Goal: Find specific page/section: Find specific page/section

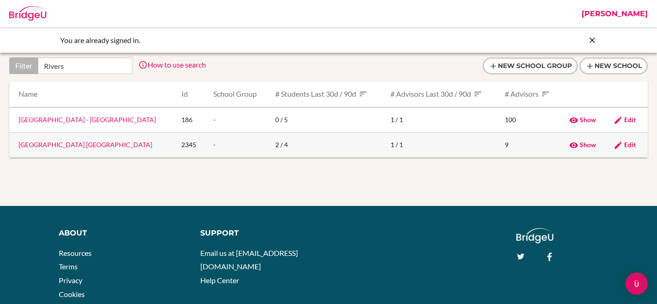
type input "Rivers"
click at [85, 145] on link "[GEOGRAPHIC_DATA] [GEOGRAPHIC_DATA]" at bounding box center [85, 145] width 134 height 8
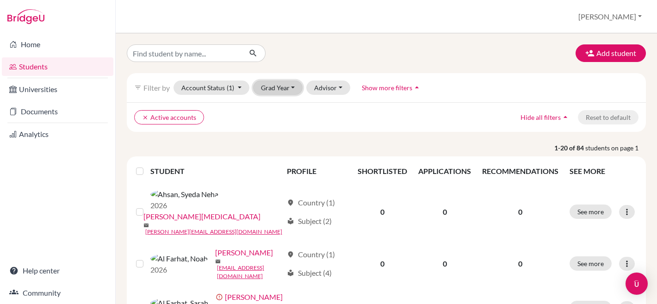
click at [275, 88] on button "Grad Year" at bounding box center [278, 87] width 50 height 14
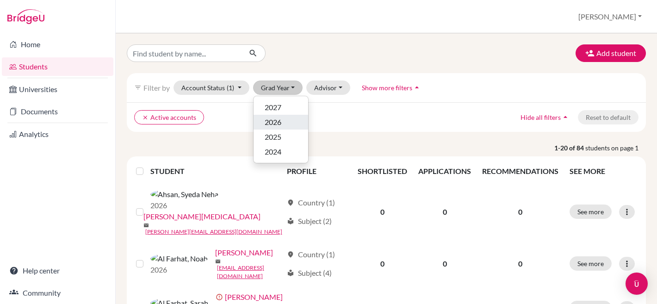
click at [273, 121] on span "2026" at bounding box center [272, 122] width 17 height 11
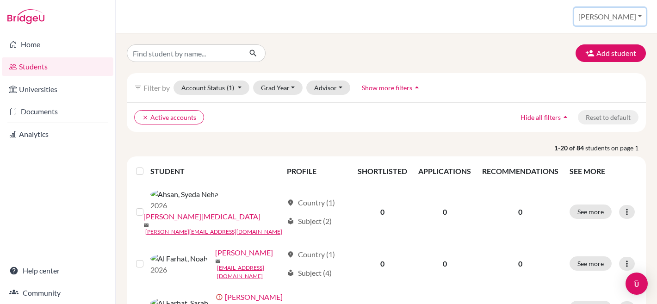
click at [619, 17] on button "[PERSON_NAME]" at bounding box center [610, 17] width 72 height 18
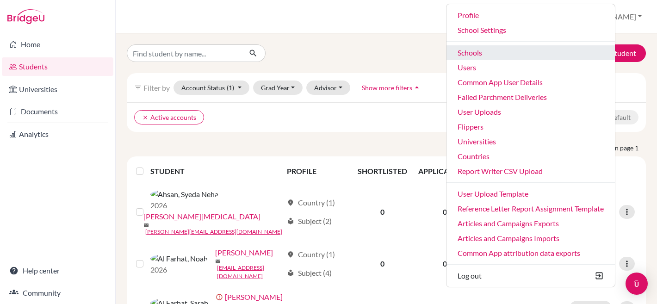
click at [501, 52] on link "Schools" at bounding box center [530, 52] width 168 height 15
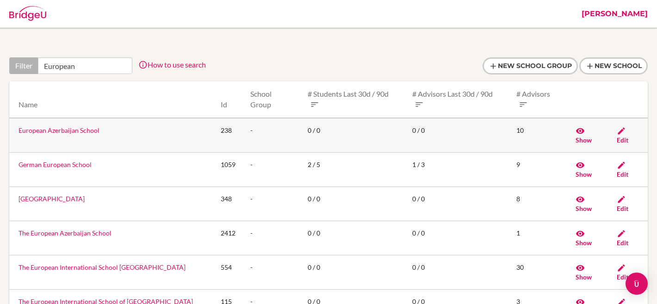
type input "European"
click at [37, 129] on link "European Azerbaijan School" at bounding box center [58, 130] width 81 height 8
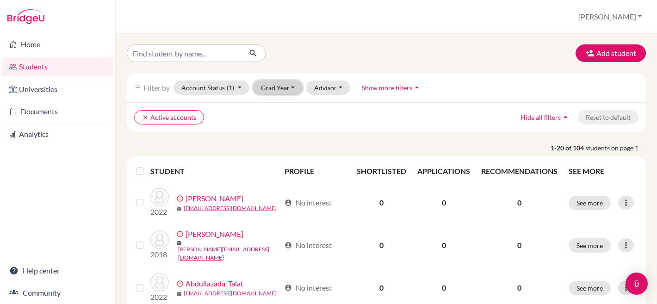
click at [284, 93] on button "Grad Year" at bounding box center [278, 87] width 50 height 14
click at [338, 122] on ul "clear Active accounts" at bounding box center [323, 117] width 378 height 14
click at [624, 17] on button "[PERSON_NAME]" at bounding box center [610, 17] width 72 height 18
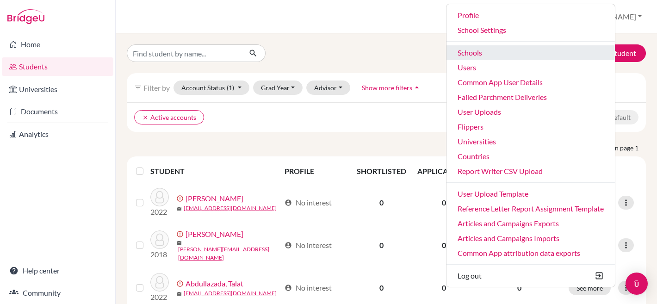
click at [503, 49] on link "Schools" at bounding box center [530, 52] width 168 height 15
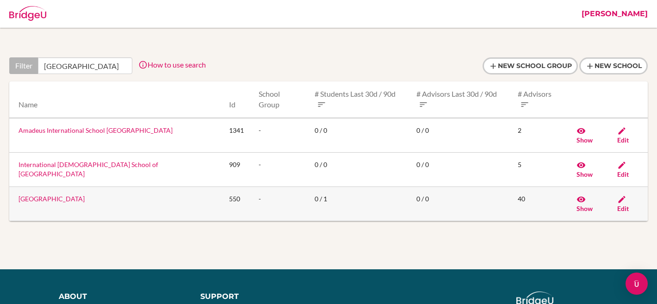
type input "vienna"
click link "Vienna International School"
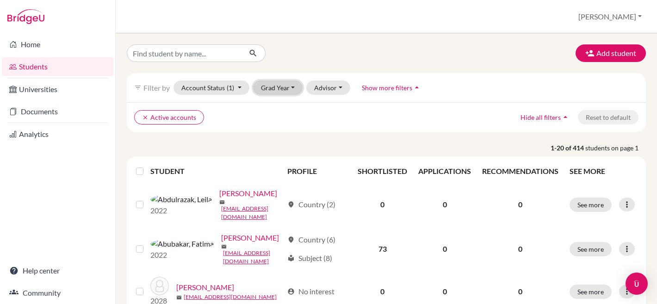
click at [277, 90] on button "Grad Year" at bounding box center [278, 87] width 50 height 14
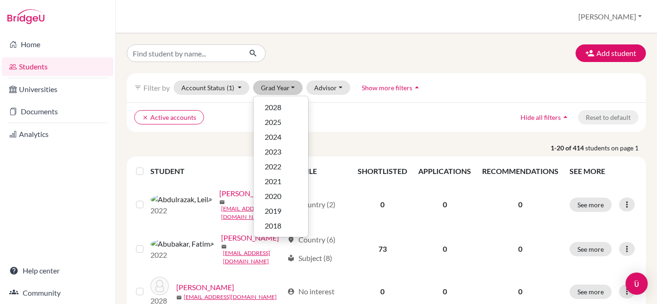
click at [354, 112] on ul "clear Active accounts" at bounding box center [323, 117] width 378 height 14
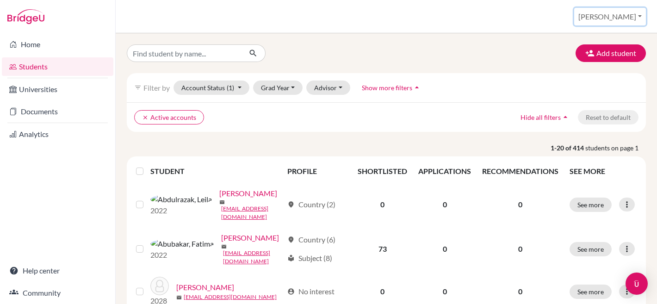
click at [624, 13] on button "[PERSON_NAME]" at bounding box center [610, 17] width 72 height 18
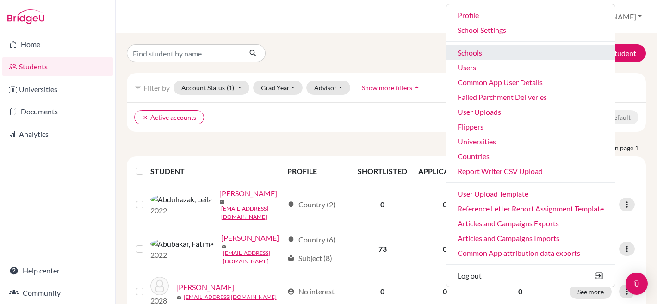
click at [525, 51] on link "Schools" at bounding box center [530, 52] width 168 height 15
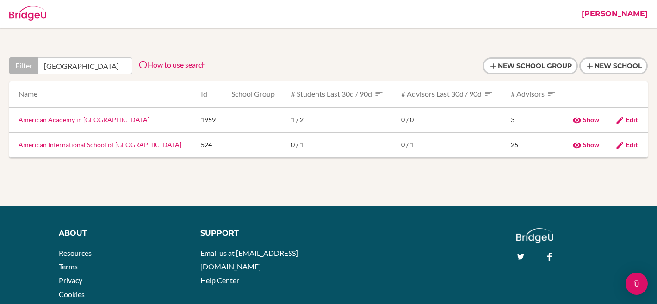
type input "zagreb"
click at [110, 147] on link "American International School of Zagreb" at bounding box center [99, 145] width 163 height 8
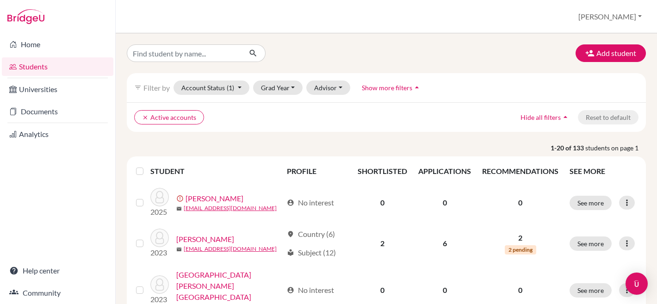
scroll to position [8, 0]
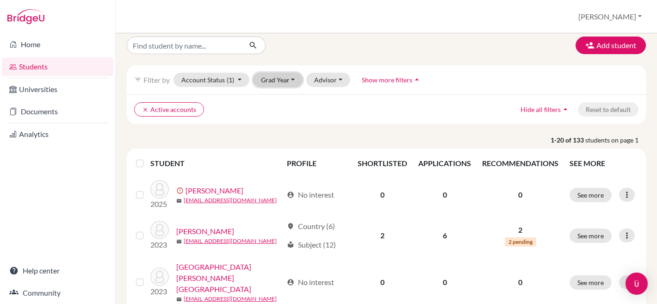
click at [283, 77] on button "Grad Year" at bounding box center [278, 80] width 50 height 14
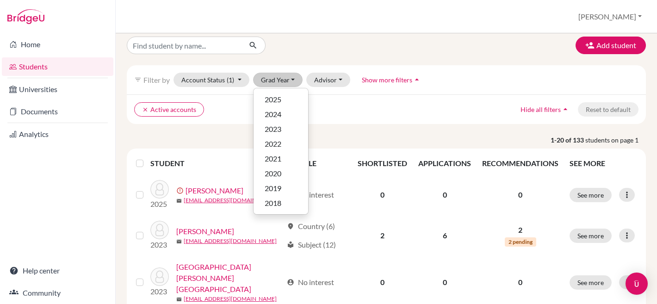
click at [341, 105] on ul "clear Active accounts" at bounding box center [323, 109] width 378 height 14
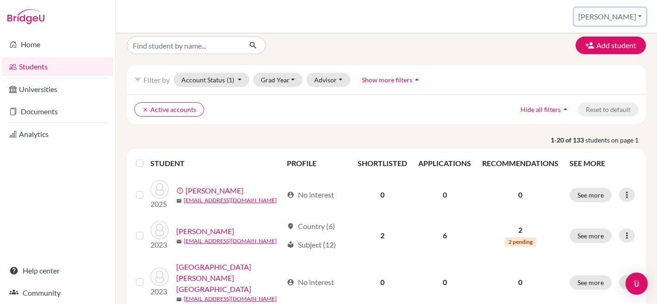
click at [628, 9] on button "[PERSON_NAME]" at bounding box center [610, 17] width 72 height 18
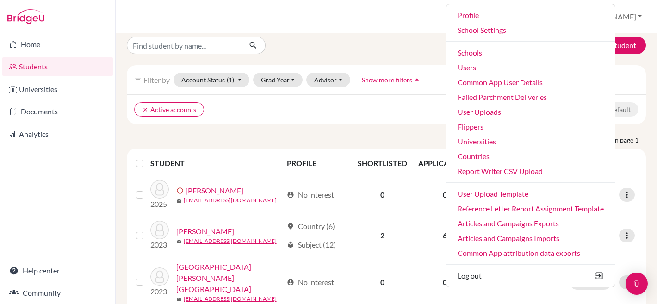
click at [519, 44] on ul "Profile School Settings Admin Schools Users Common App User Details Failed Parc…" at bounding box center [530, 145] width 169 height 283
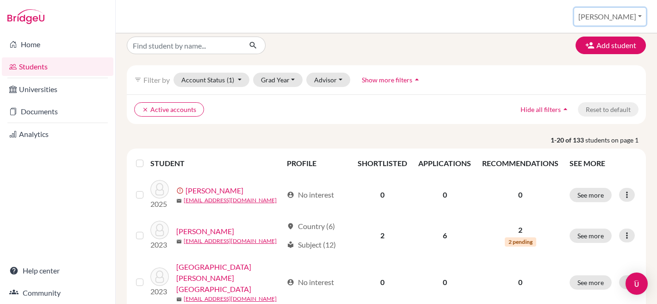
click at [602, 18] on button "[PERSON_NAME]" at bounding box center [610, 17] width 72 height 18
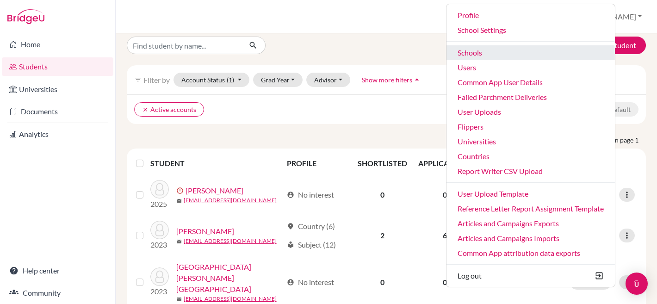
click at [521, 49] on link "Schools" at bounding box center [530, 52] width 168 height 15
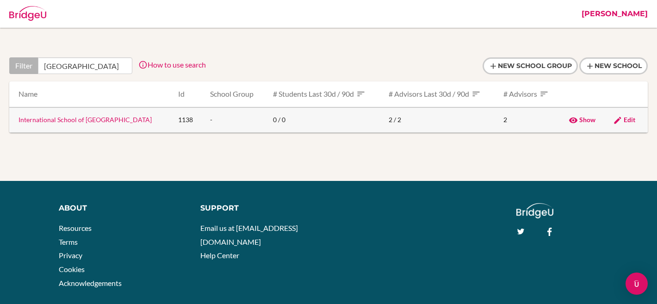
type input "[GEOGRAPHIC_DATA]"
click at [54, 117] on link "International School of [GEOGRAPHIC_DATA]" at bounding box center [84, 120] width 133 height 8
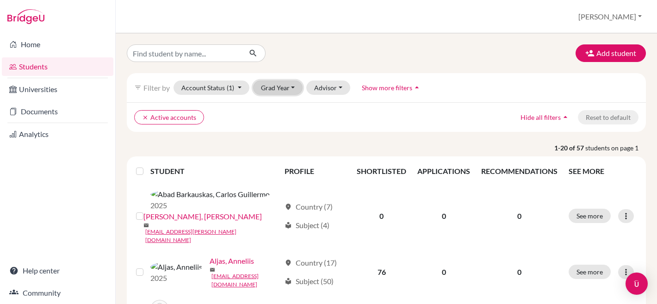
click at [286, 80] on button "Grad Year" at bounding box center [278, 87] width 50 height 14
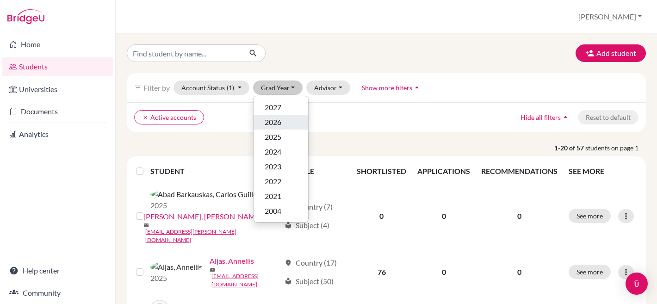
click at [279, 123] on span "2026" at bounding box center [272, 122] width 17 height 11
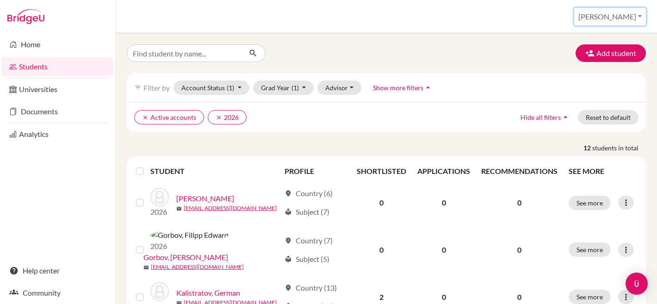
click at [626, 15] on button "[PERSON_NAME]" at bounding box center [610, 17] width 72 height 18
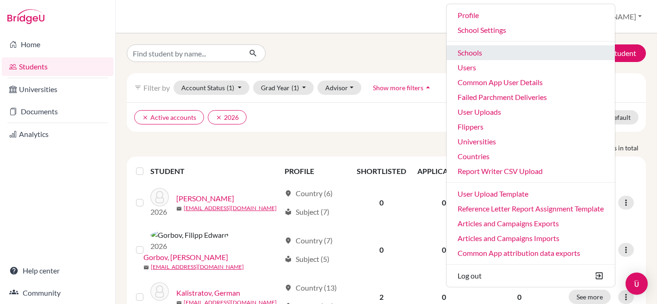
click at [517, 51] on link "Schools" at bounding box center [530, 52] width 168 height 15
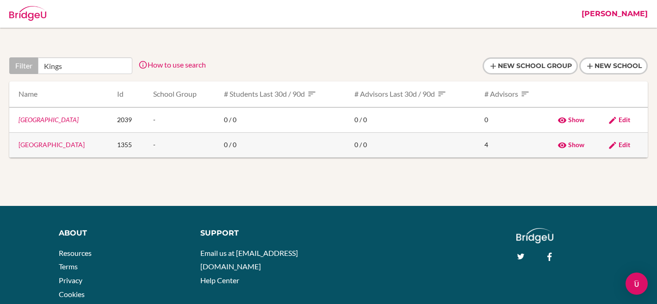
type input "Kings"
click at [83, 144] on link "[GEOGRAPHIC_DATA]" at bounding box center [51, 145] width 66 height 8
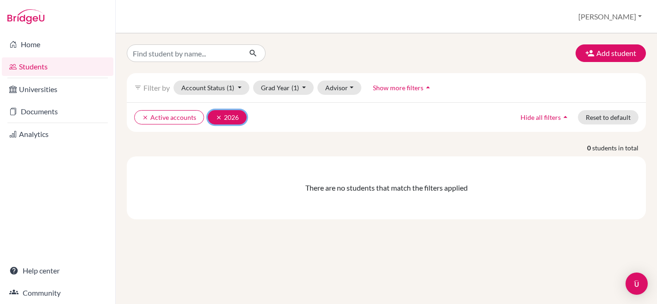
click at [214, 116] on button "clear 2026" at bounding box center [227, 117] width 39 height 14
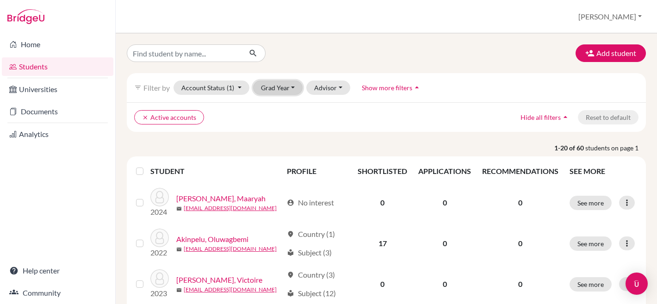
click at [275, 87] on button "Grad Year" at bounding box center [278, 87] width 50 height 14
click at [389, 125] on div "clear Active accounts Hide all filters arrow_drop_up Reset to default" at bounding box center [386, 117] width 519 height 30
click at [626, 18] on button "[PERSON_NAME]" at bounding box center [610, 17] width 72 height 18
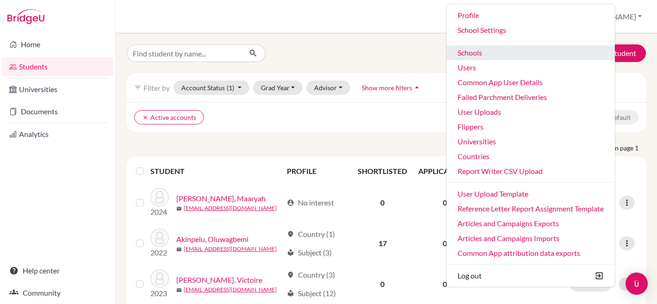
click at [515, 48] on link "Schools" at bounding box center [530, 52] width 168 height 15
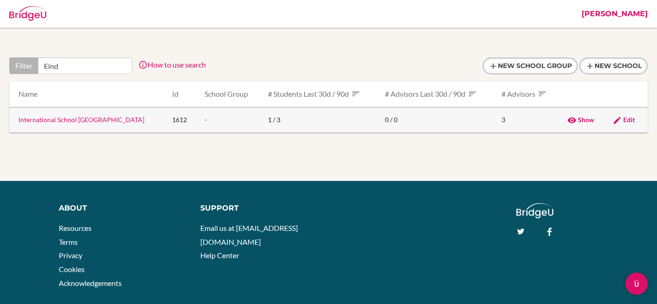
type input "Eind"
click at [91, 123] on link "International School [GEOGRAPHIC_DATA]" at bounding box center [81, 120] width 126 height 8
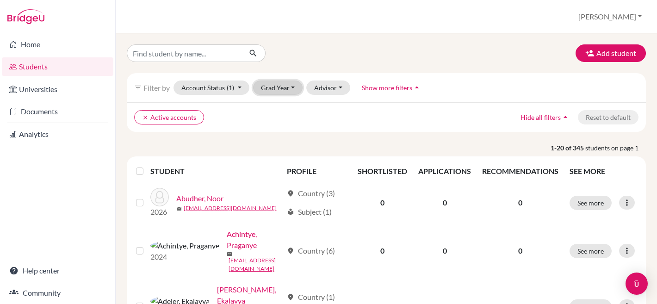
click at [279, 88] on button "Grad Year" at bounding box center [278, 87] width 50 height 14
click at [340, 117] on ul "clear Active accounts" at bounding box center [323, 117] width 378 height 14
click at [274, 90] on button "Grad Year" at bounding box center [278, 87] width 50 height 14
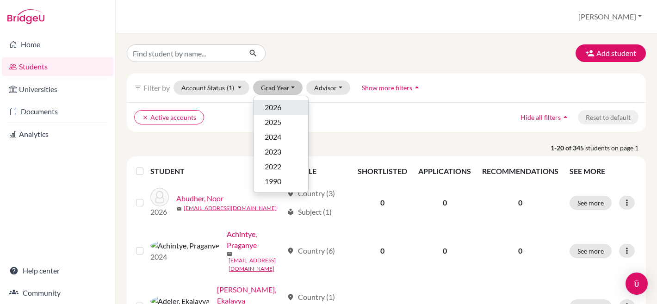
click at [271, 110] on span "2026" at bounding box center [272, 107] width 17 height 11
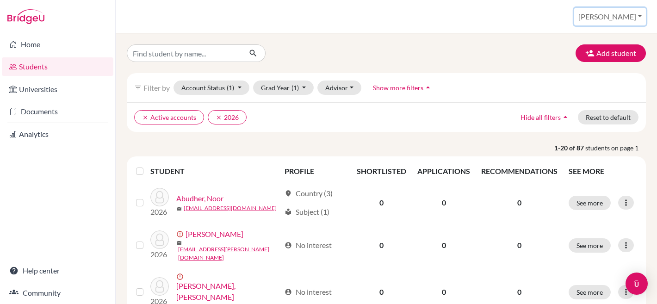
click at [623, 17] on button "[PERSON_NAME]" at bounding box center [610, 17] width 72 height 18
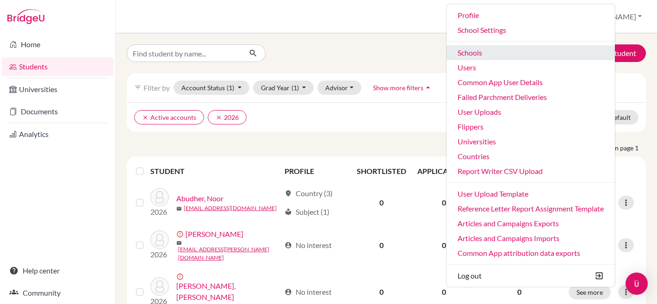
click at [536, 48] on link "Schools" at bounding box center [530, 52] width 168 height 15
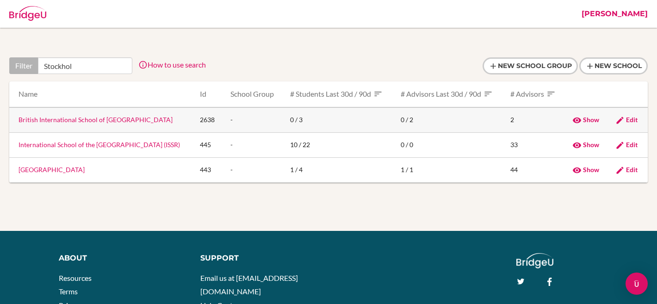
type input "Stockhol"
click at [112, 119] on link "British International School of [GEOGRAPHIC_DATA]" at bounding box center [95, 120] width 154 height 8
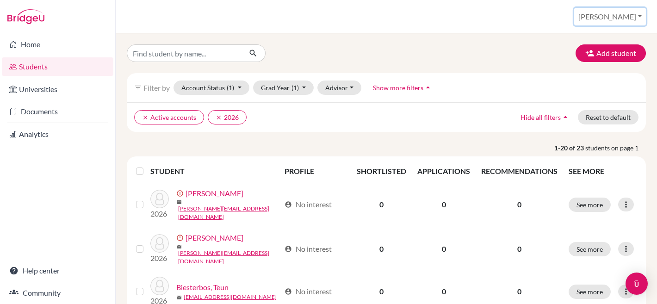
click at [618, 16] on button "[PERSON_NAME]" at bounding box center [610, 17] width 72 height 18
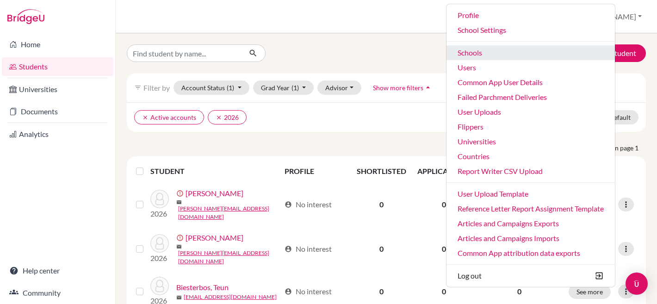
click at [530, 49] on link "Schools" at bounding box center [530, 52] width 168 height 15
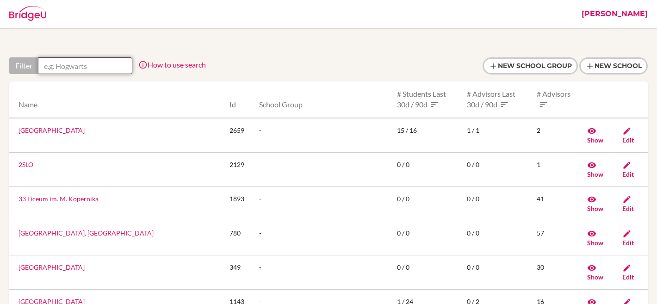
click at [64, 64] on input "text" at bounding box center [85, 65] width 94 height 17
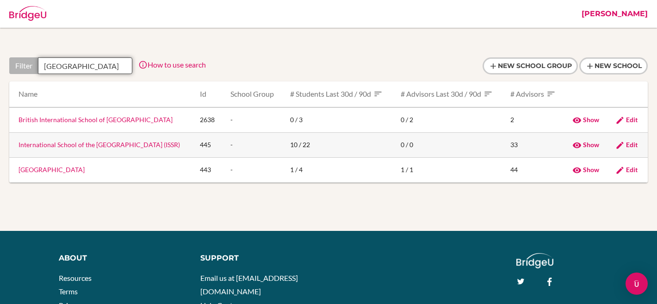
type input "Stockholm"
click at [61, 144] on link "International School of the Stockholm Region (ISSR)" at bounding box center [98, 145] width 161 height 8
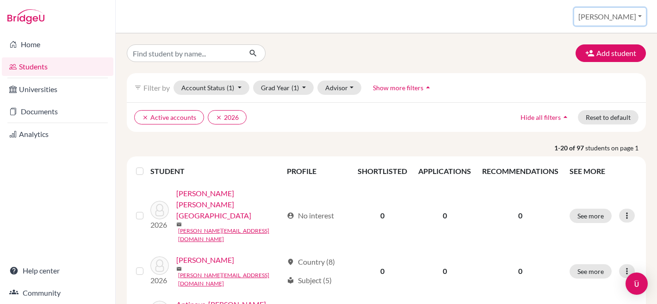
click at [629, 17] on button "[PERSON_NAME]" at bounding box center [610, 17] width 72 height 18
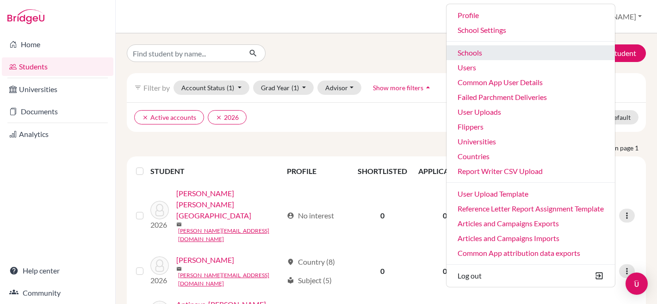
click at [539, 51] on link "Schools" at bounding box center [530, 52] width 168 height 15
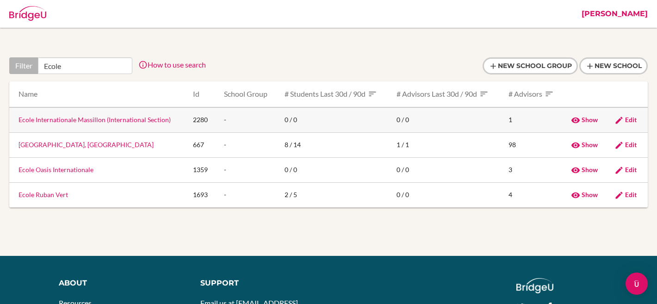
type input "Ecole"
click at [74, 119] on link "Ecole Internationale Massillon (International Section)" at bounding box center [94, 120] width 152 height 8
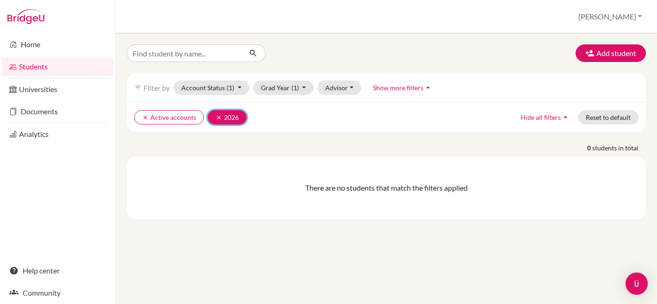
click at [217, 119] on icon "clear" at bounding box center [218, 117] width 6 height 6
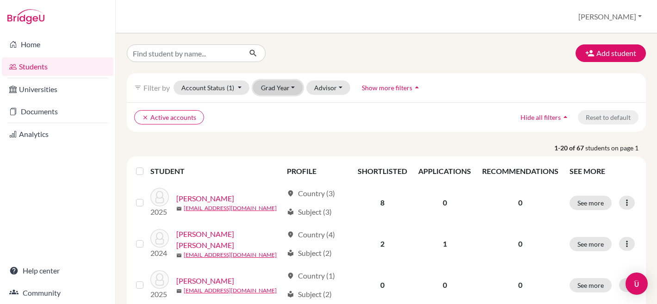
click at [266, 92] on button "Grad Year" at bounding box center [278, 87] width 50 height 14
click at [325, 114] on ul "clear Active accounts" at bounding box center [323, 117] width 378 height 14
click at [630, 13] on button "[PERSON_NAME]" at bounding box center [610, 17] width 72 height 18
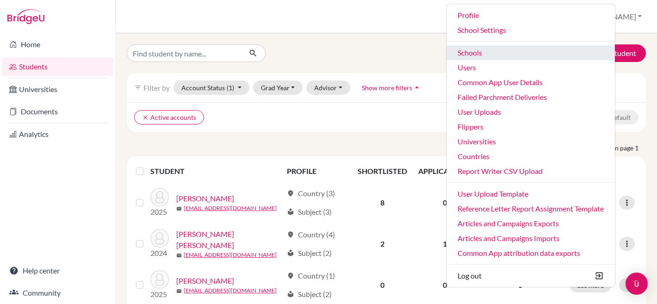
click at [541, 55] on link "Schools" at bounding box center [530, 52] width 168 height 15
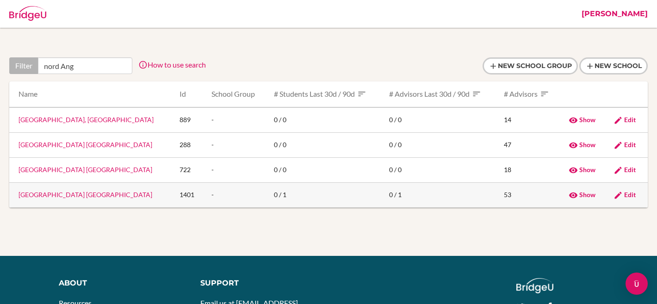
type input "nord Ang"
click at [55, 201] on td "Nord Anglia School Dublin" at bounding box center [90, 194] width 163 height 25
click at [53, 195] on link "Nord Anglia School Dublin" at bounding box center [85, 195] width 134 height 8
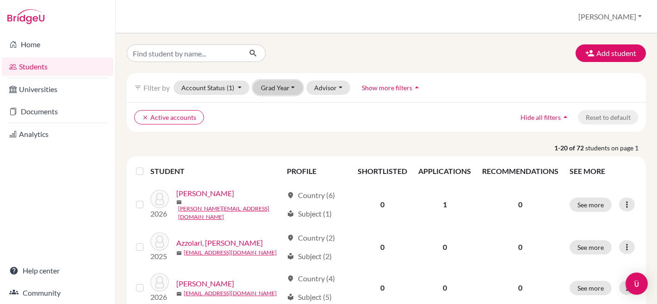
click at [284, 87] on button "Grad Year" at bounding box center [278, 87] width 50 height 14
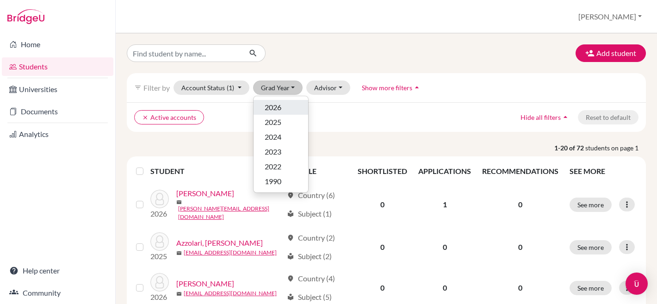
click at [283, 105] on div "2026" at bounding box center [280, 107] width 32 height 11
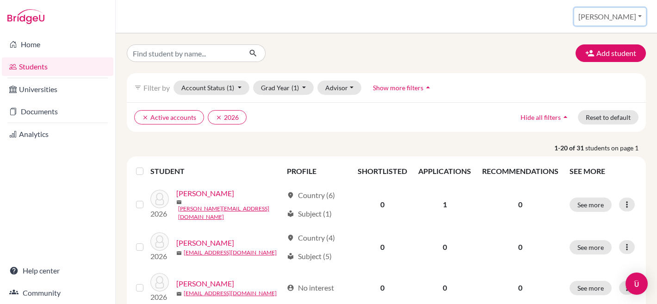
click at [617, 17] on button "[PERSON_NAME]" at bounding box center [610, 17] width 72 height 18
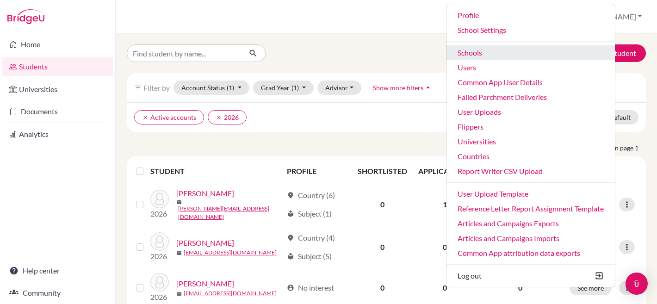
click at [518, 51] on link "Schools" at bounding box center [530, 52] width 168 height 15
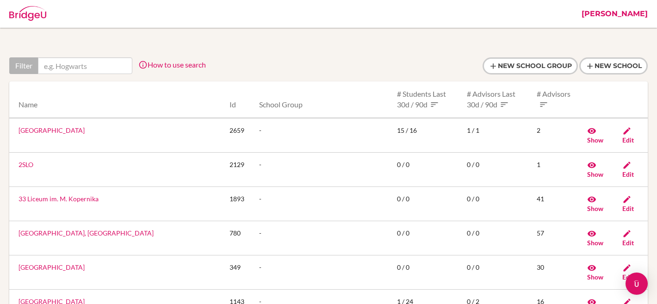
click at [112, 63] on input "text" at bounding box center [85, 65] width 94 height 17
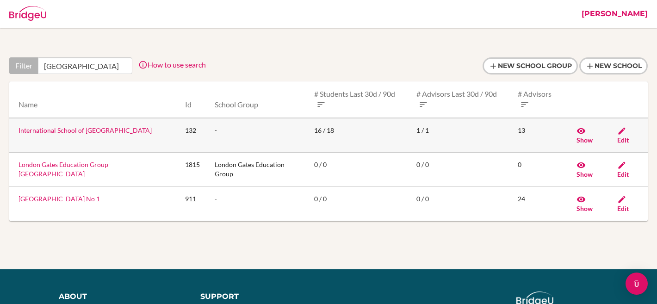
type input "Riga"
click at [69, 133] on link "International School of [GEOGRAPHIC_DATA]" at bounding box center [84, 130] width 133 height 8
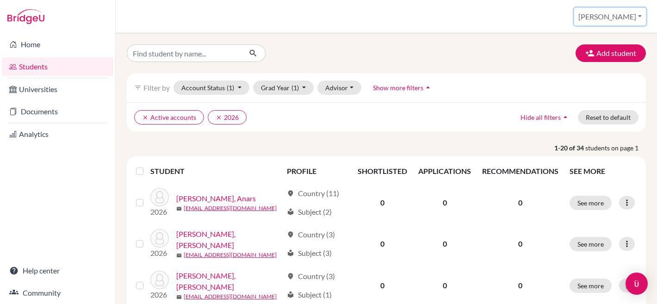
click at [629, 13] on button "[PERSON_NAME]" at bounding box center [610, 17] width 72 height 18
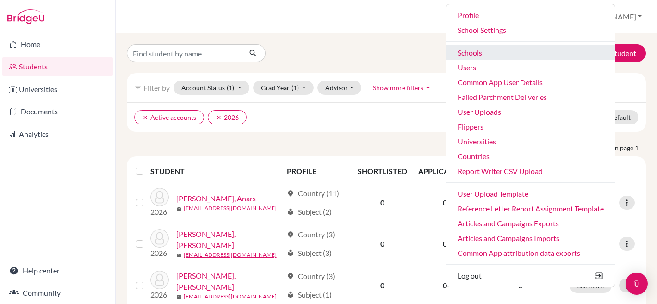
click at [533, 51] on link "Schools" at bounding box center [530, 52] width 168 height 15
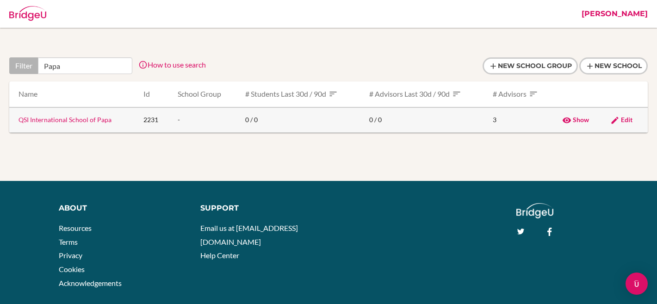
type input "Papa"
click at [97, 119] on link "QSI International School of Papa" at bounding box center [64, 120] width 93 height 8
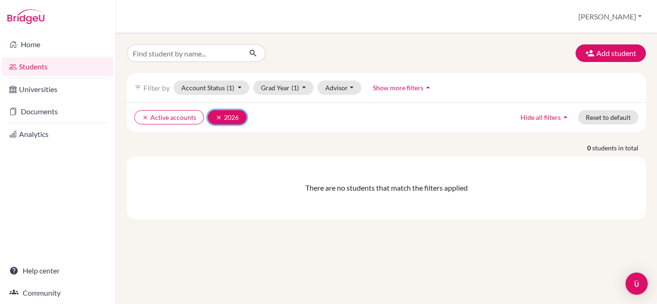
click at [215, 117] on icon "clear" at bounding box center [218, 117] width 6 height 6
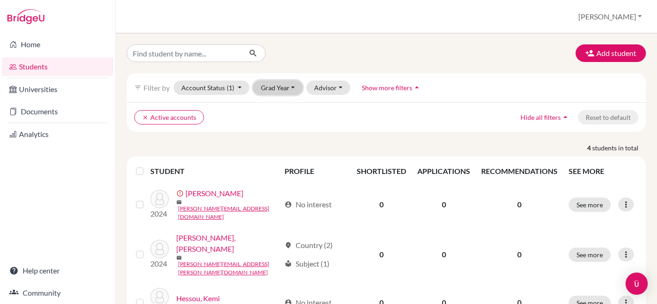
click at [274, 82] on button "Grad Year" at bounding box center [278, 87] width 50 height 14
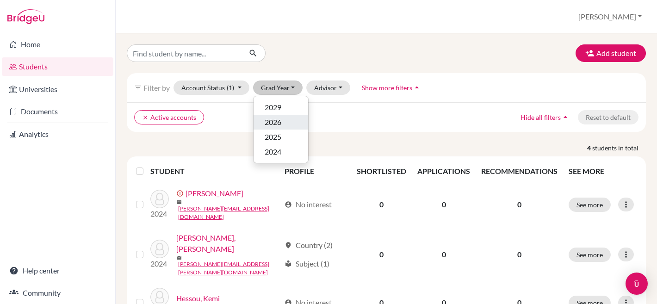
click at [290, 118] on div "2026" at bounding box center [280, 122] width 32 height 11
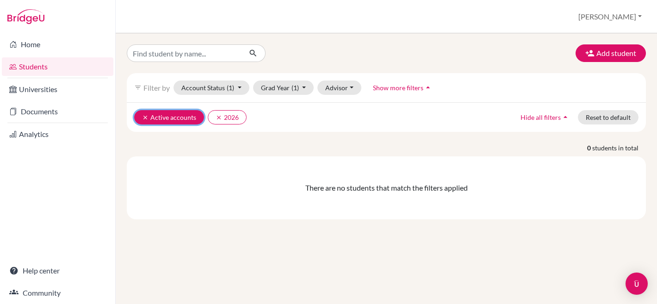
click at [143, 117] on icon "clear" at bounding box center [145, 117] width 6 height 6
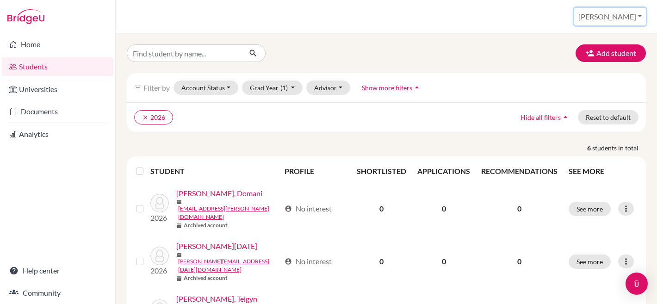
click at [618, 15] on button "[PERSON_NAME]" at bounding box center [610, 17] width 72 height 18
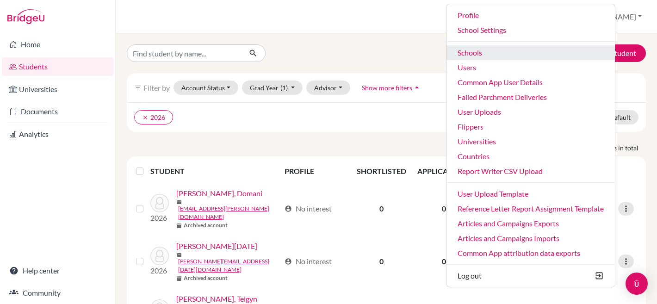
click at [507, 54] on link "Schools" at bounding box center [530, 52] width 168 height 15
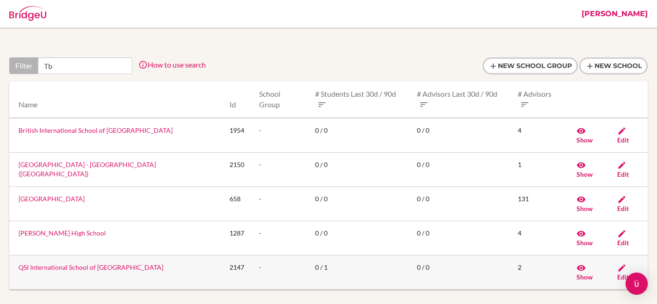
type input "Tb"
click at [61, 263] on link "QSI International School of [GEOGRAPHIC_DATA]" at bounding box center [90, 267] width 145 height 8
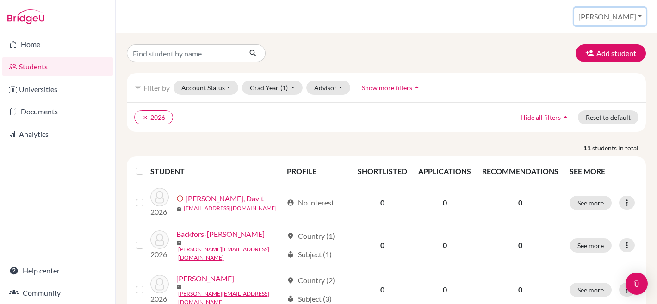
click at [618, 17] on button "[PERSON_NAME]" at bounding box center [610, 17] width 72 height 18
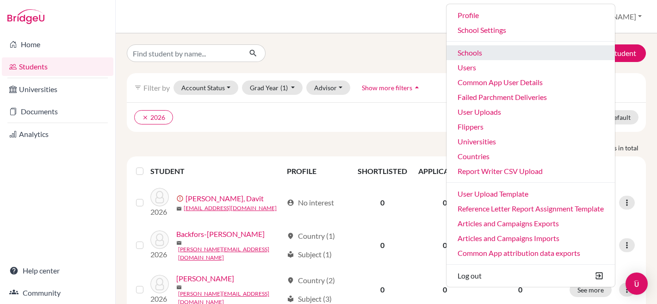
click at [519, 53] on link "Schools" at bounding box center [530, 52] width 168 height 15
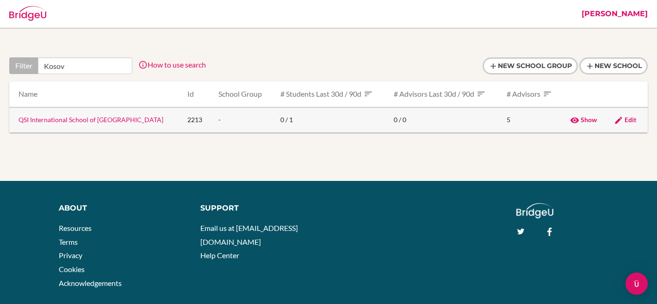
type input "Kosov"
click at [69, 118] on link "QSI International School of [GEOGRAPHIC_DATA]" at bounding box center [90, 120] width 145 height 8
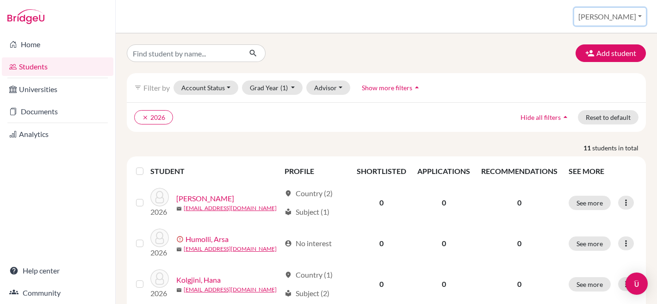
click at [622, 15] on button "[PERSON_NAME]" at bounding box center [610, 17] width 72 height 18
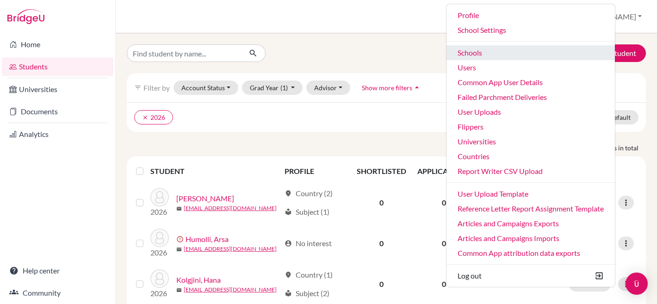
click at [505, 47] on link "Schools" at bounding box center [530, 52] width 168 height 15
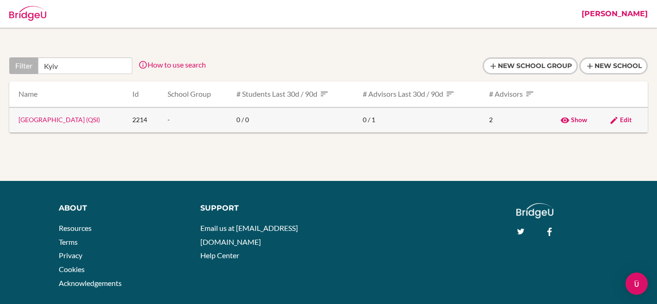
type input "Kyiv"
click at [80, 118] on link "Kyiv International School (QSI)" at bounding box center [58, 120] width 81 height 8
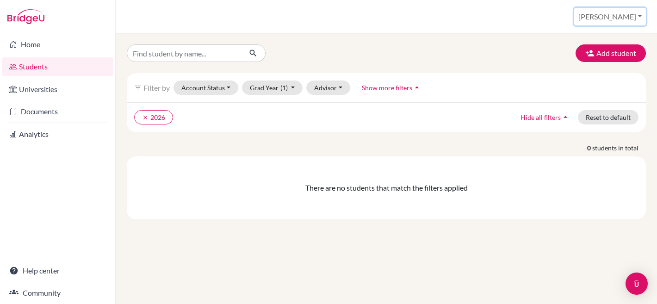
click at [620, 14] on button "[PERSON_NAME]" at bounding box center [610, 17] width 72 height 18
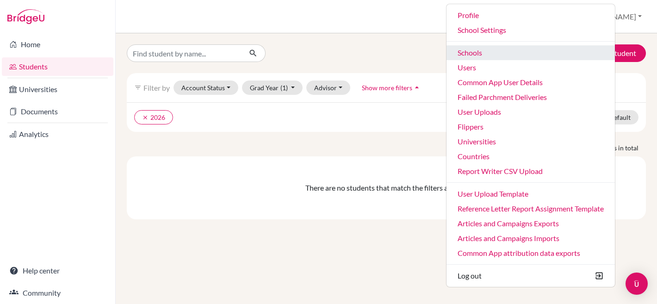
click at [504, 48] on link "Schools" at bounding box center [530, 52] width 168 height 15
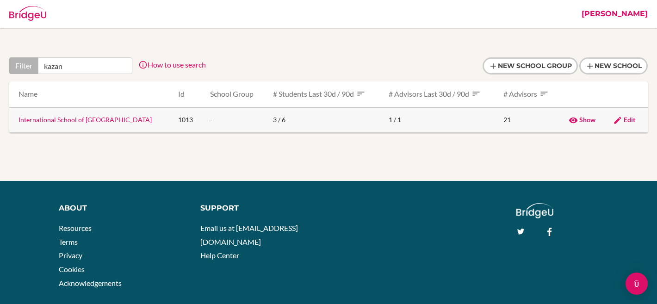
type input "kazan"
click at [69, 122] on link "International School of [GEOGRAPHIC_DATA]" at bounding box center [84, 120] width 133 height 8
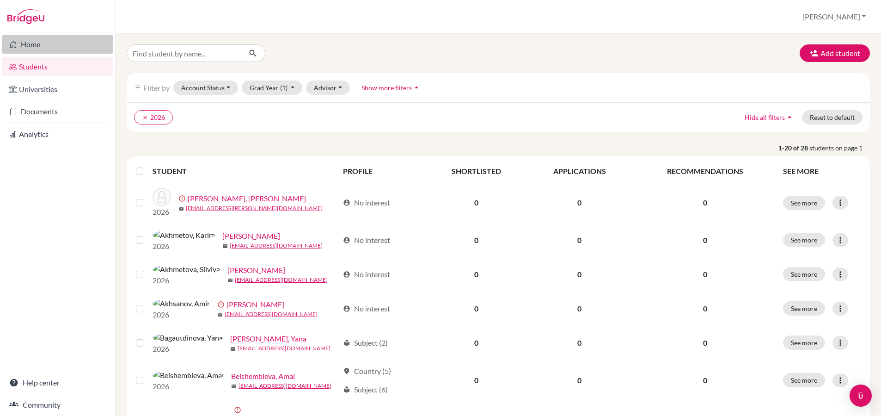
click at [36, 43] on link "Home" at bounding box center [57, 44] width 111 height 18
click at [843, 18] on button "[PERSON_NAME]" at bounding box center [835, 17] width 72 height 18
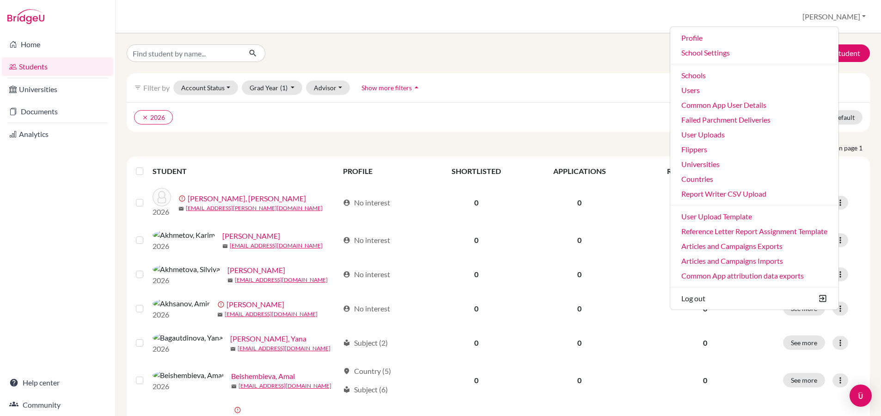
click at [654, 59] on div "Add student" at bounding box center [498, 53] width 757 height 18
